Goal: Complete application form

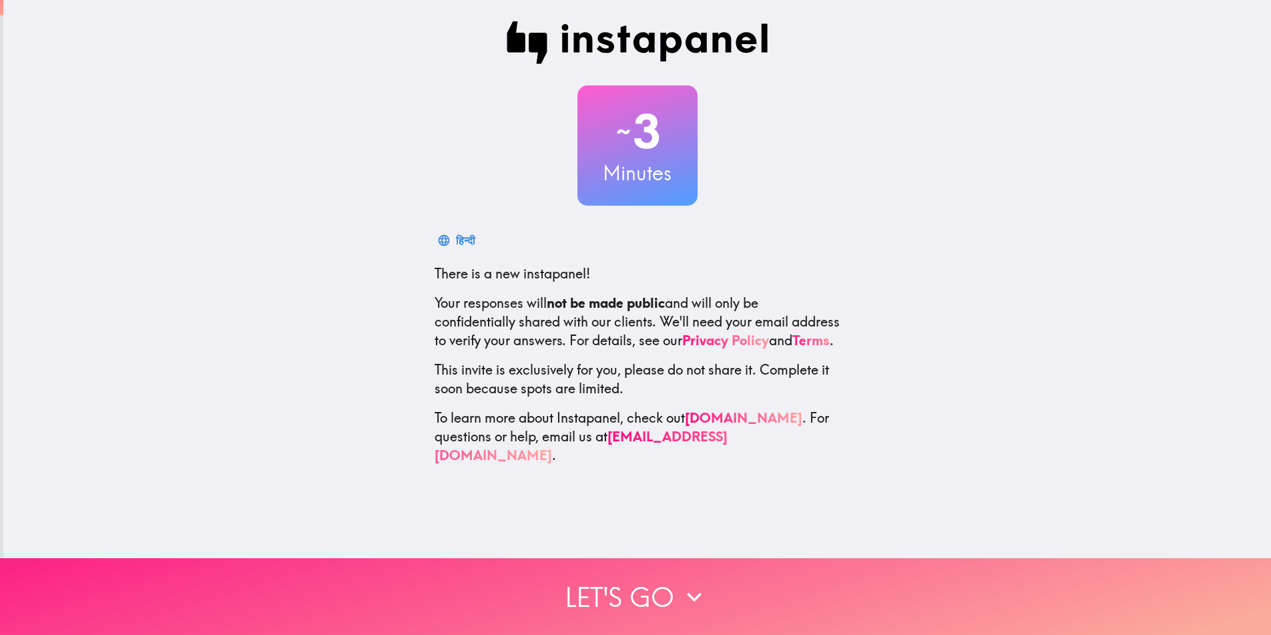
click at [719, 580] on button "Let's go" at bounding box center [635, 596] width 1271 height 77
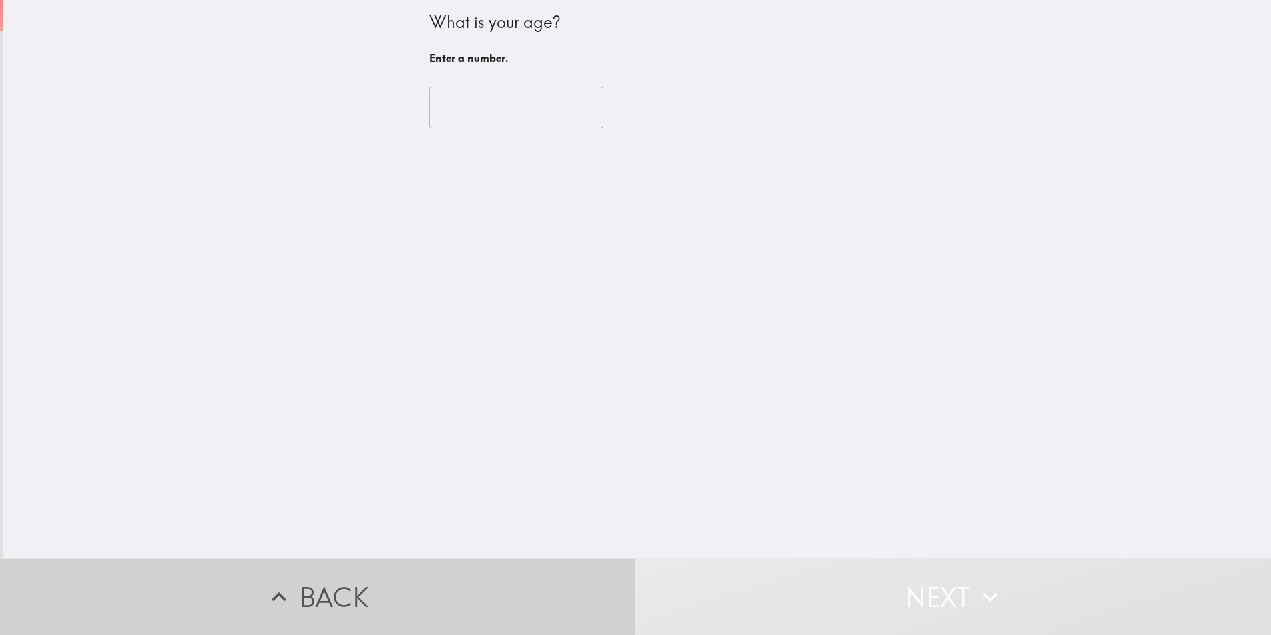
click at [620, 568] on button "Back" at bounding box center [318, 596] width 636 height 77
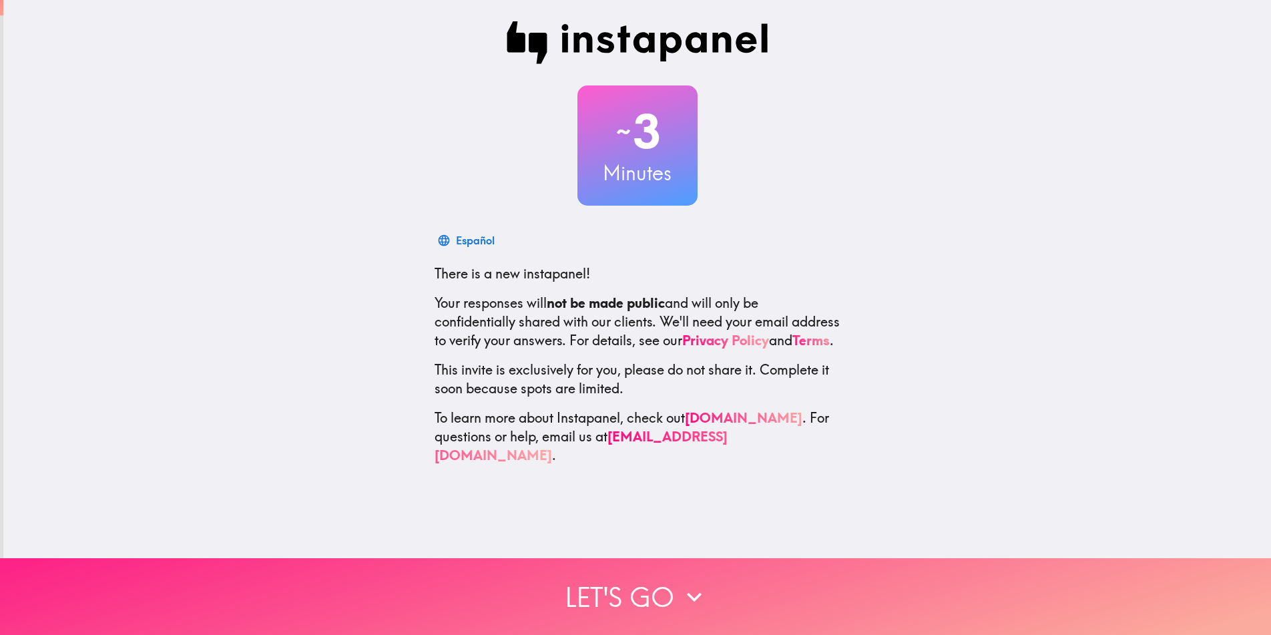
click at [698, 583] on icon "button" at bounding box center [694, 596] width 29 height 29
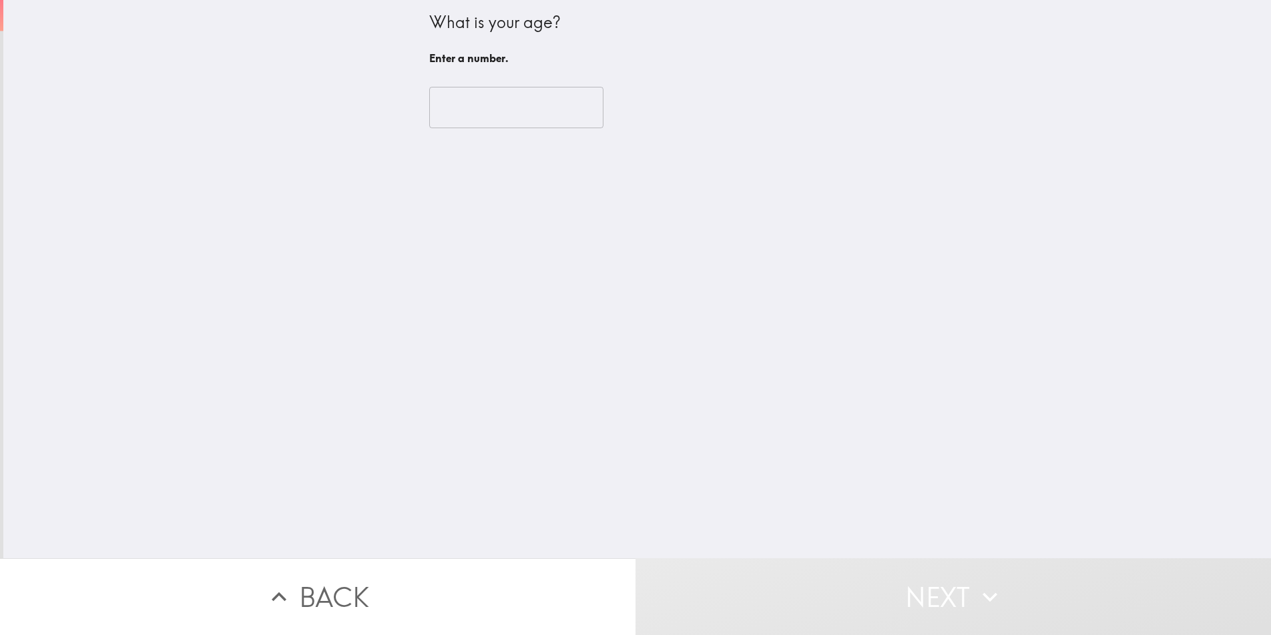
click at [519, 95] on input "number" at bounding box center [516, 107] width 174 height 41
click at [518, 104] on input "number" at bounding box center [516, 107] width 174 height 41
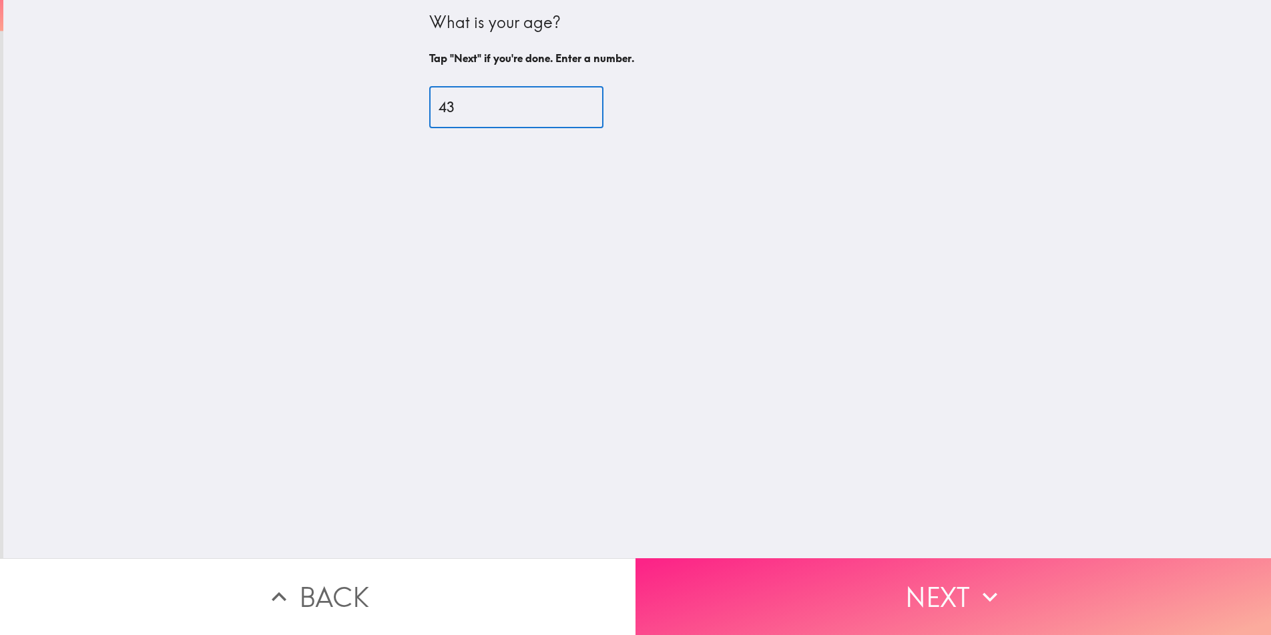
type input "43"
click at [980, 560] on button "Next" at bounding box center [954, 596] width 636 height 77
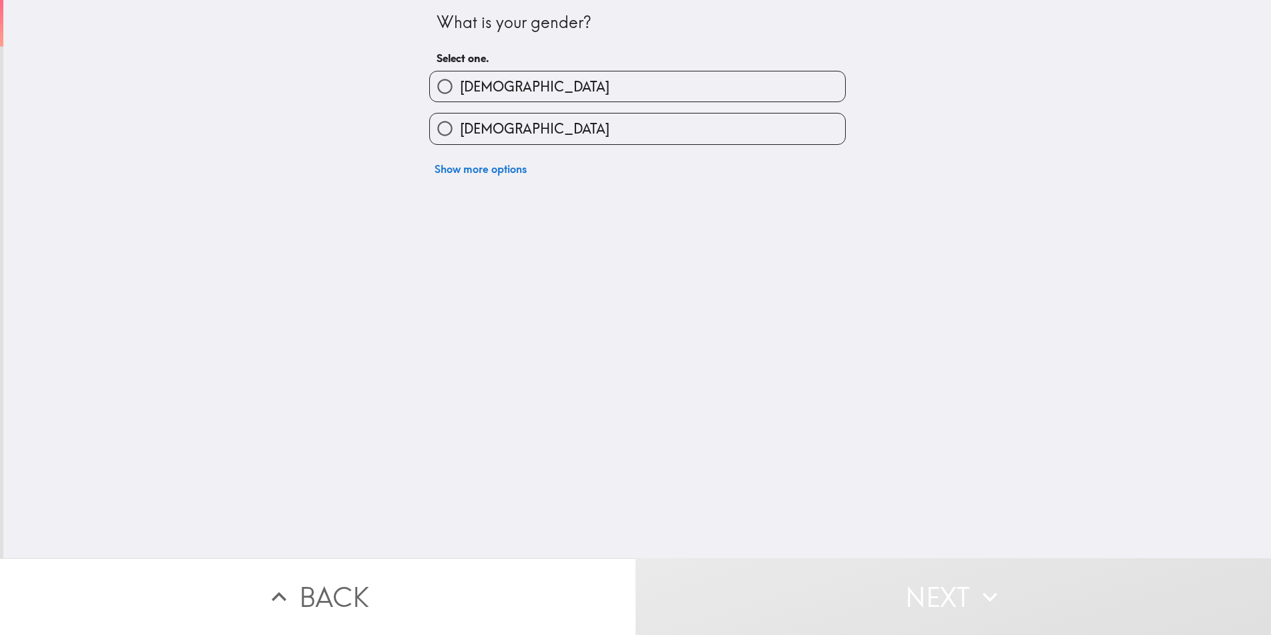
click at [574, 354] on div "What is your gender? Select one. [DEMOGRAPHIC_DATA] [DEMOGRAPHIC_DATA] Show mor…" at bounding box center [637, 279] width 1268 height 558
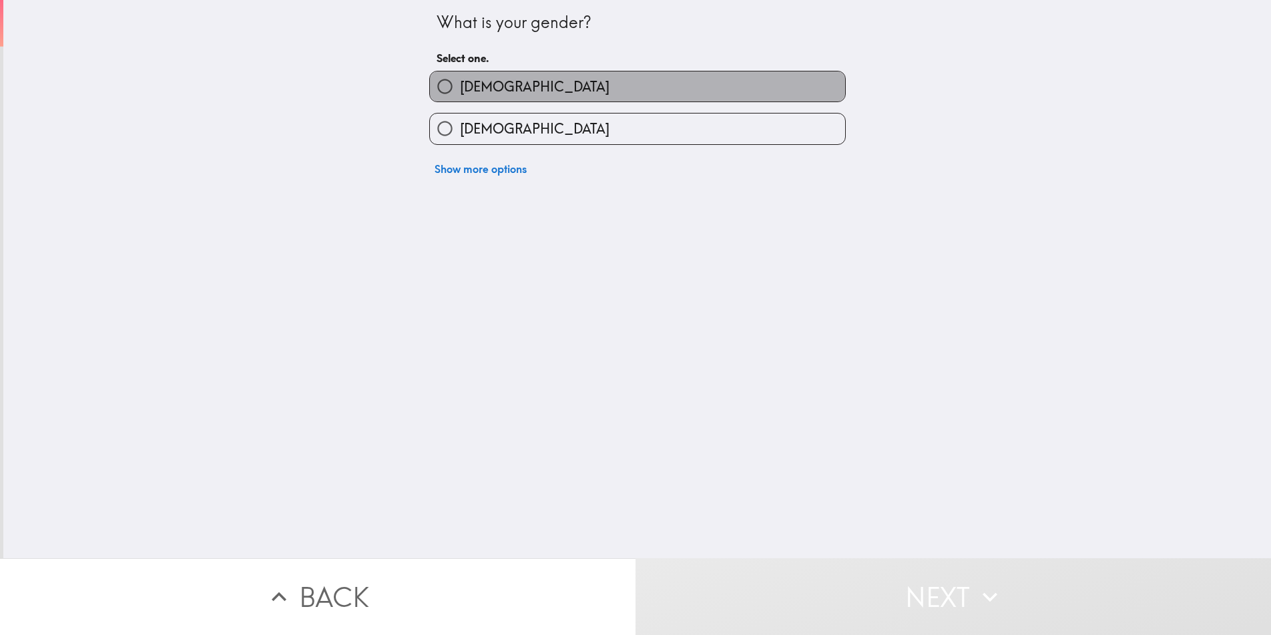
click at [529, 87] on label "[DEMOGRAPHIC_DATA]" at bounding box center [637, 86] width 415 height 30
click at [460, 87] on input "[DEMOGRAPHIC_DATA]" at bounding box center [445, 86] width 30 height 30
radio input "true"
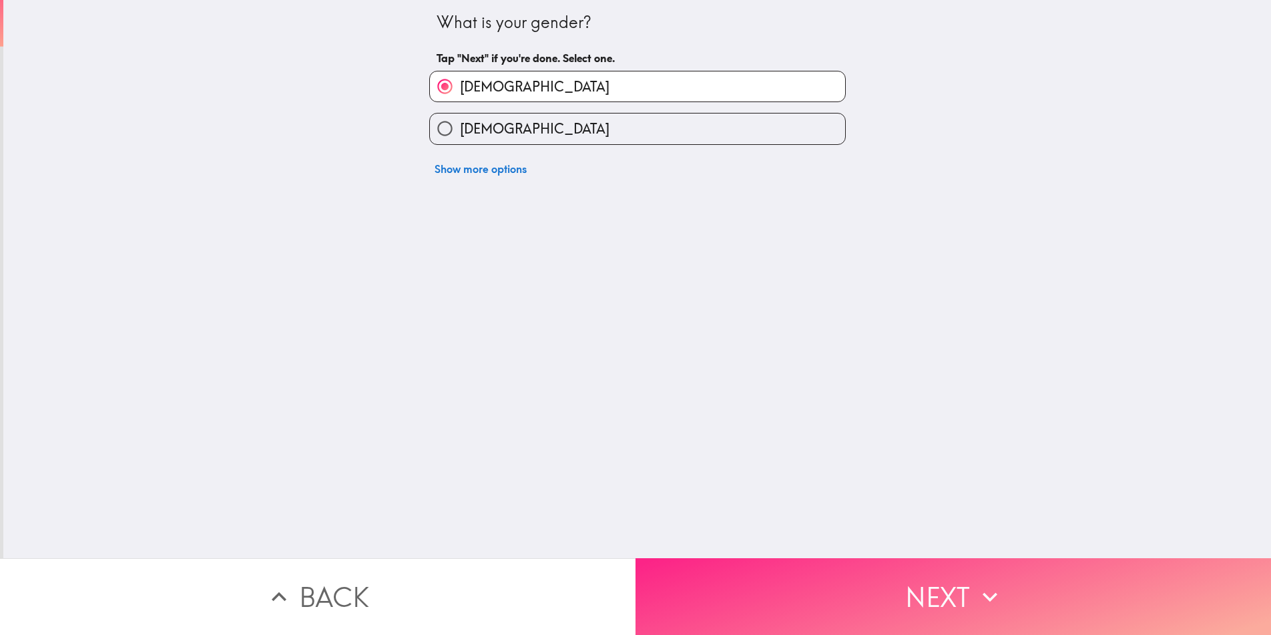
click at [1052, 598] on button "Next" at bounding box center [954, 596] width 636 height 77
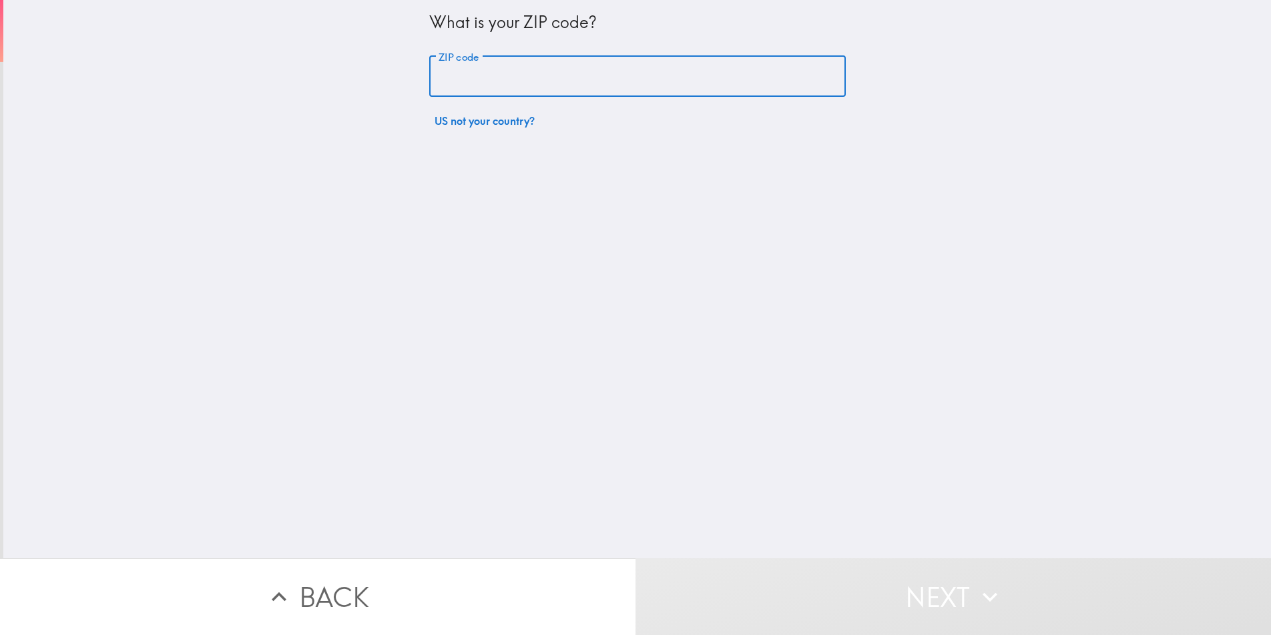
click at [539, 79] on input "ZIP code" at bounding box center [637, 76] width 417 height 41
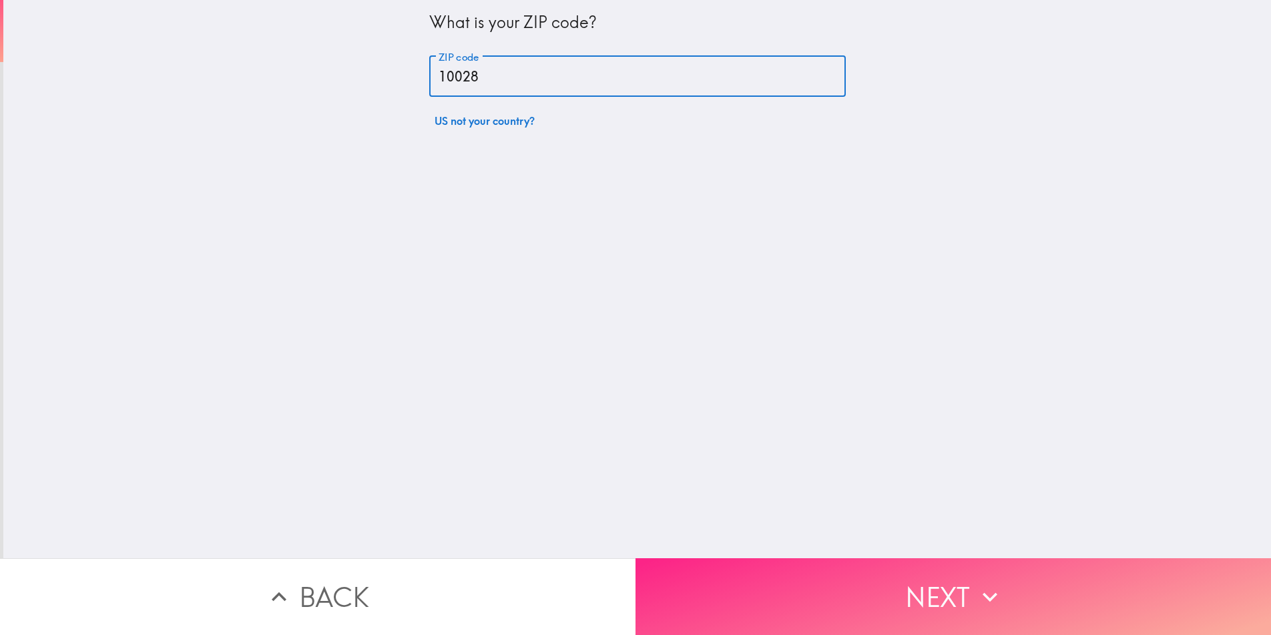
type input "10028"
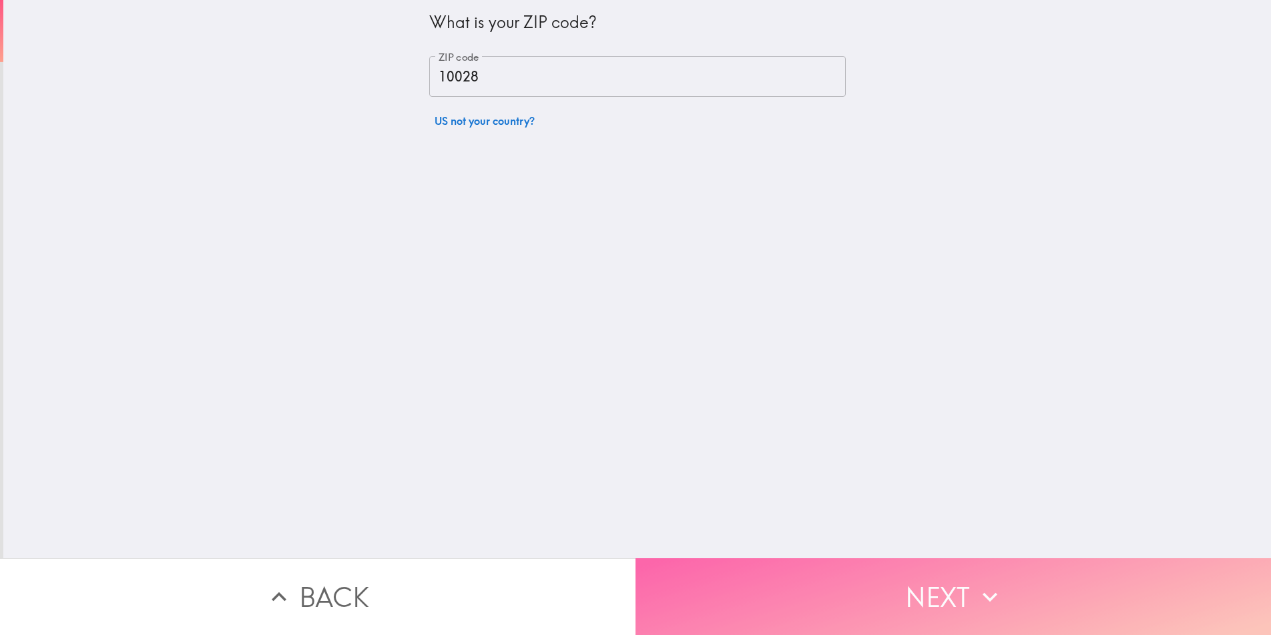
click at [975, 585] on icon "button" at bounding box center [989, 596] width 29 height 29
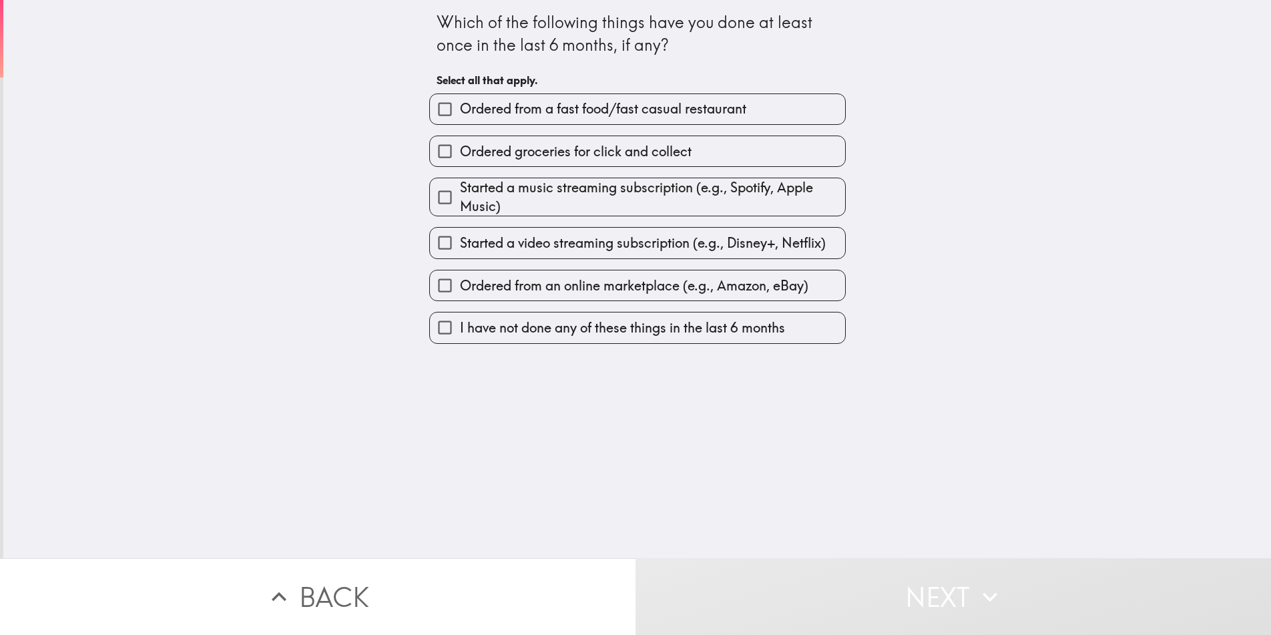
click at [545, 200] on span "Started a music streaming subscription (e.g., Spotify, Apple Music)" at bounding box center [652, 196] width 385 height 37
click at [460, 200] on input "Started a music streaming subscription (e.g., Spotify, Apple Music)" at bounding box center [445, 197] width 30 height 30
checkbox input "true"
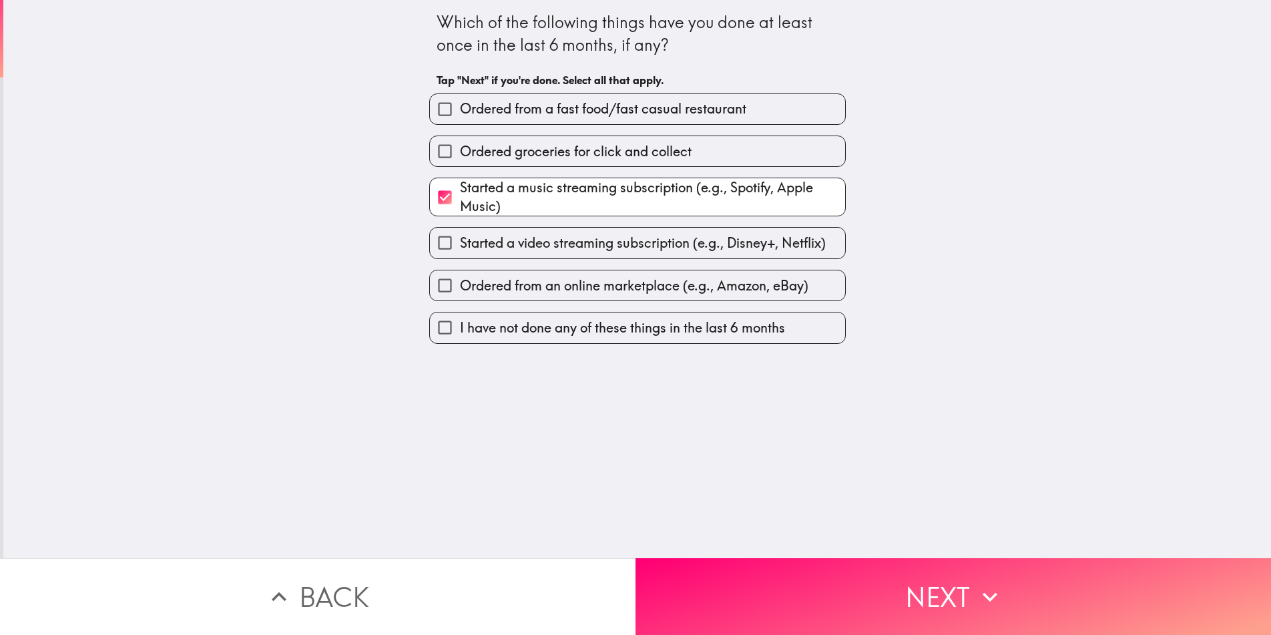
click at [526, 238] on span "Started a video streaming subscription (e.g., Disney+, Netflix)" at bounding box center [643, 243] width 366 height 19
click at [460, 238] on input "Started a video streaming subscription (e.g., Disney+, Netflix)" at bounding box center [445, 243] width 30 height 30
checkbox input "true"
click at [517, 148] on span "Ordered groceries for click and collect" at bounding box center [576, 151] width 232 height 19
click at [460, 148] on input "Ordered groceries for click and collect" at bounding box center [445, 151] width 30 height 30
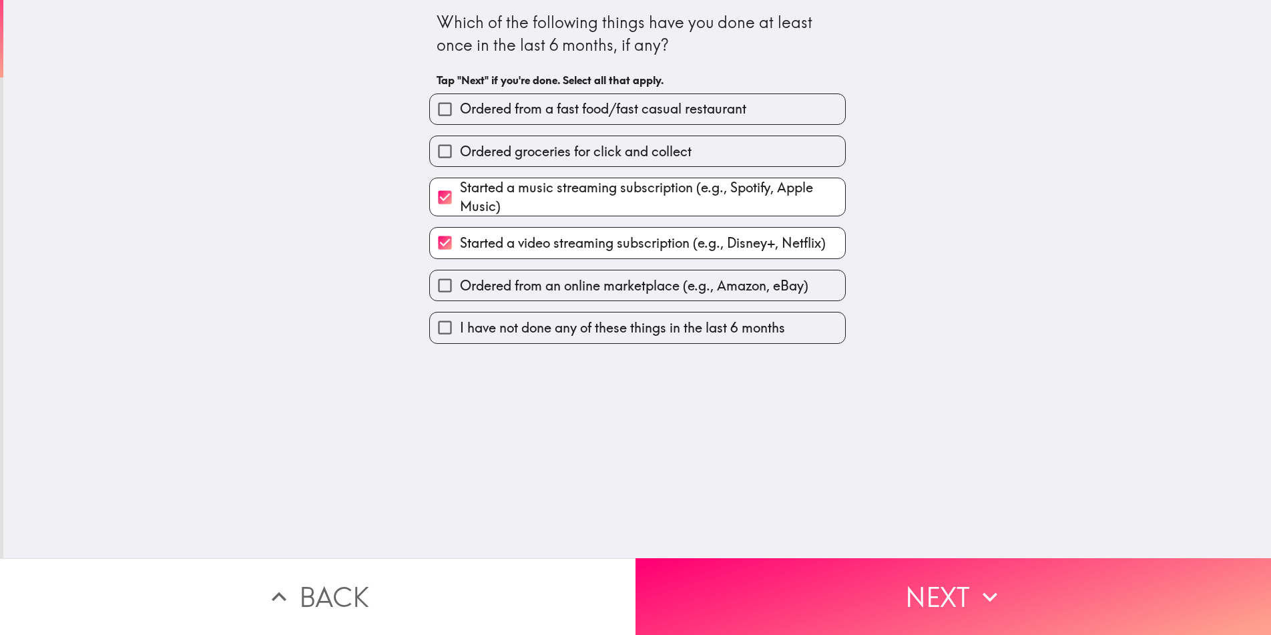
checkbox input "true"
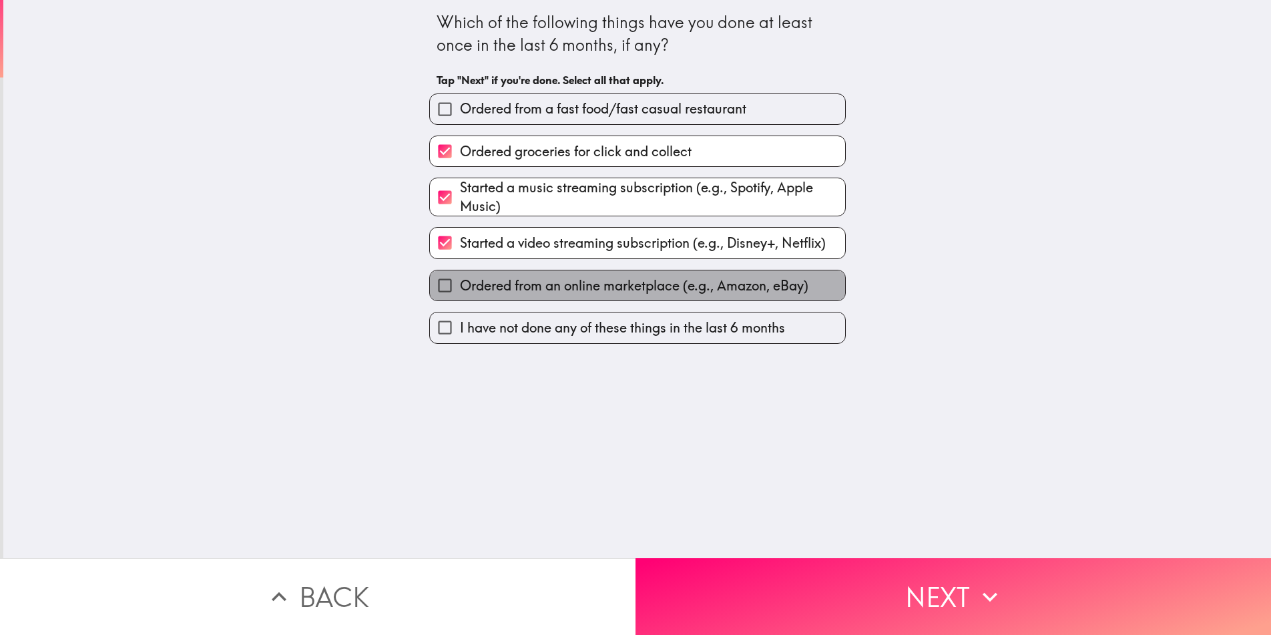
click at [693, 281] on span "Ordered from an online marketplace (e.g., Amazon, eBay)" at bounding box center [634, 285] width 349 height 19
click at [460, 281] on input "Ordered from an online marketplace (e.g., Amazon, eBay)" at bounding box center [445, 285] width 30 height 30
checkbox input "true"
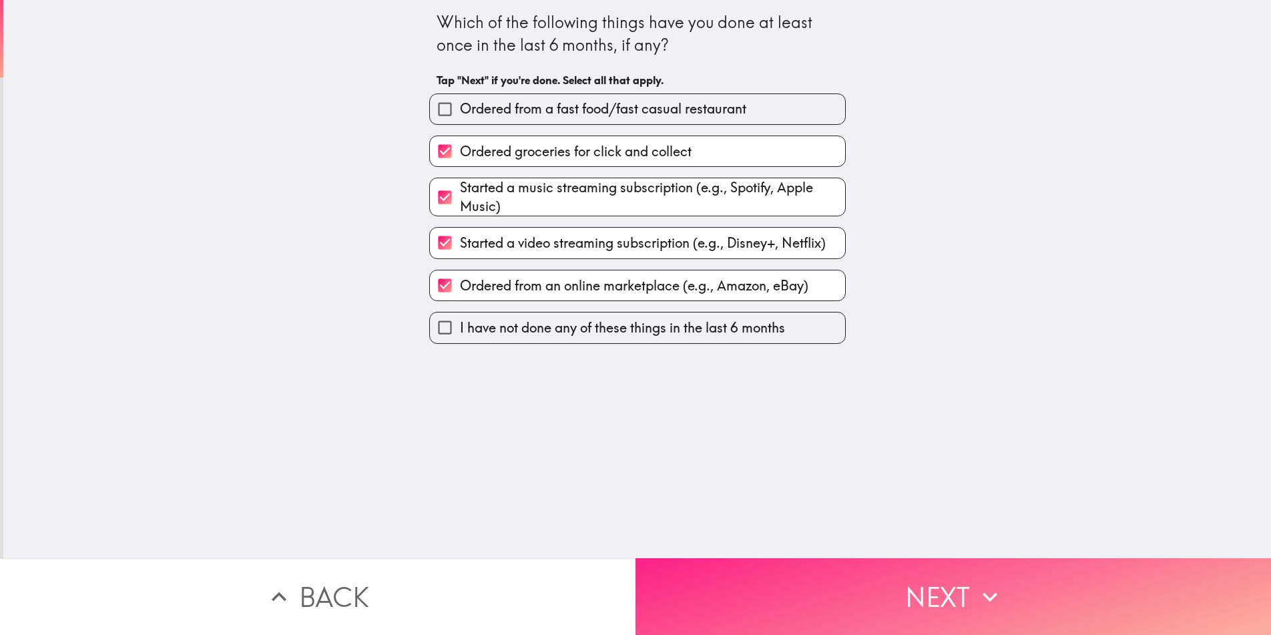
click at [975, 587] on icon "button" at bounding box center [989, 596] width 29 height 29
